Goal: Task Accomplishment & Management: Complete application form

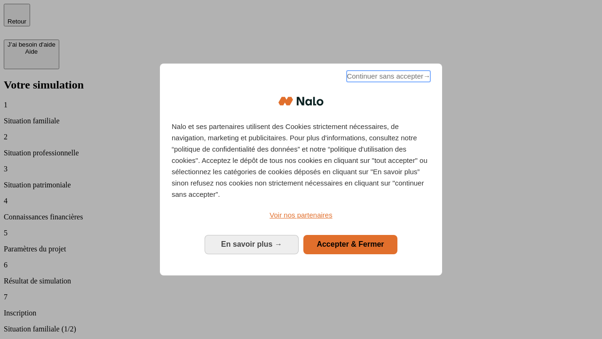
click at [388, 78] on span "Continuer sans accepter →" at bounding box center [389, 76] width 84 height 11
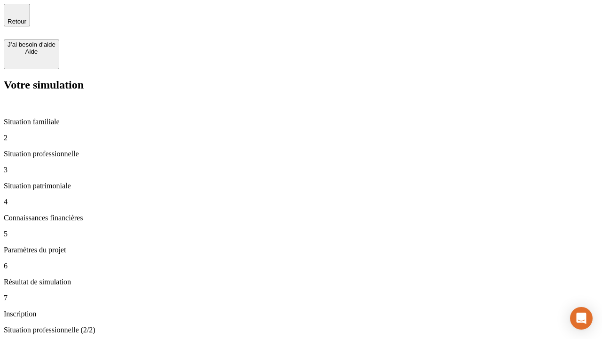
type input "30 000"
type input "40 000"
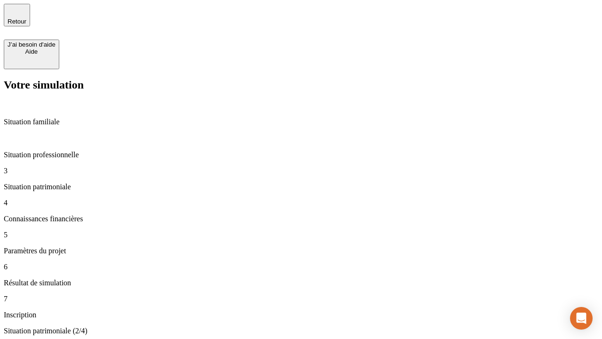
type input "1 100"
type input "20"
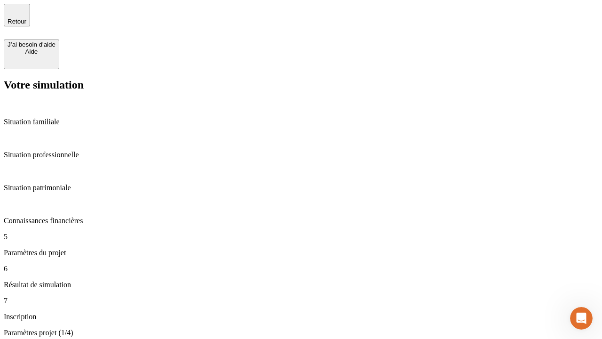
type input "40"
type input "62"
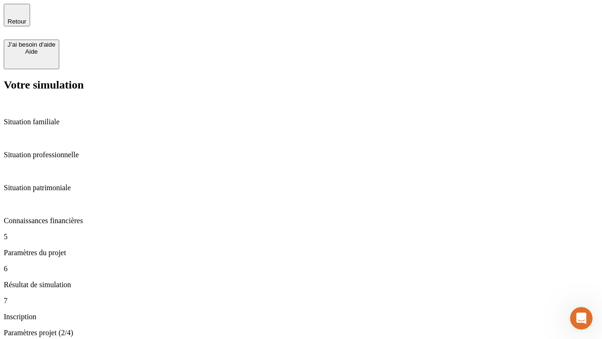
type input "50 000"
type input "640"
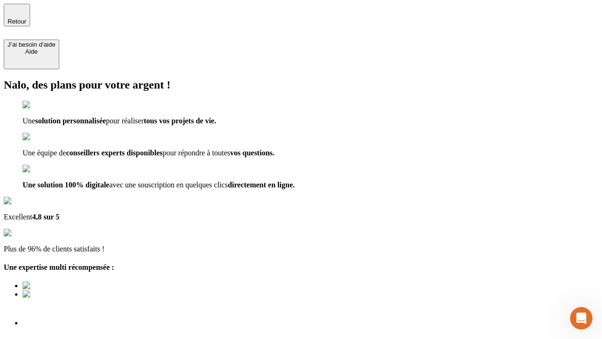
type input "[EMAIL_ADDRESS][DOMAIN_NAME]"
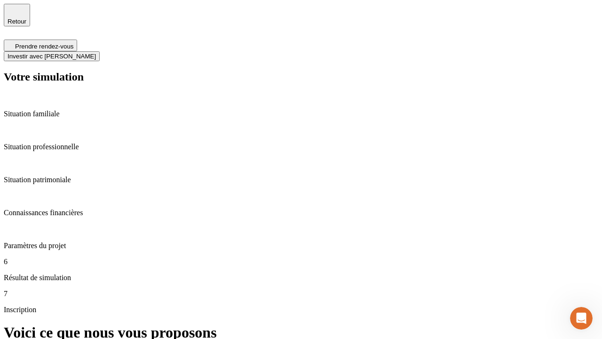
click at [96, 53] on span "Investir avec [PERSON_NAME]" at bounding box center [52, 56] width 88 height 7
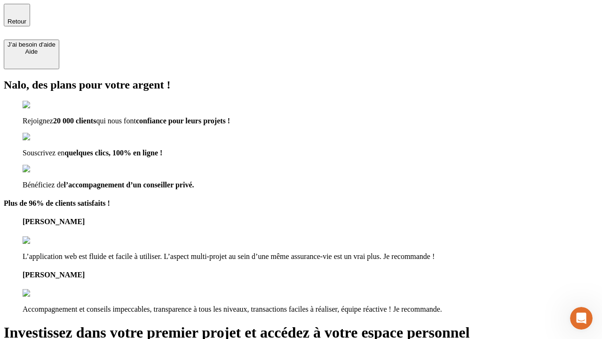
type input "[EMAIL_ADDRESS][DOMAIN_NAME]"
